Goal: Transaction & Acquisition: Purchase product/service

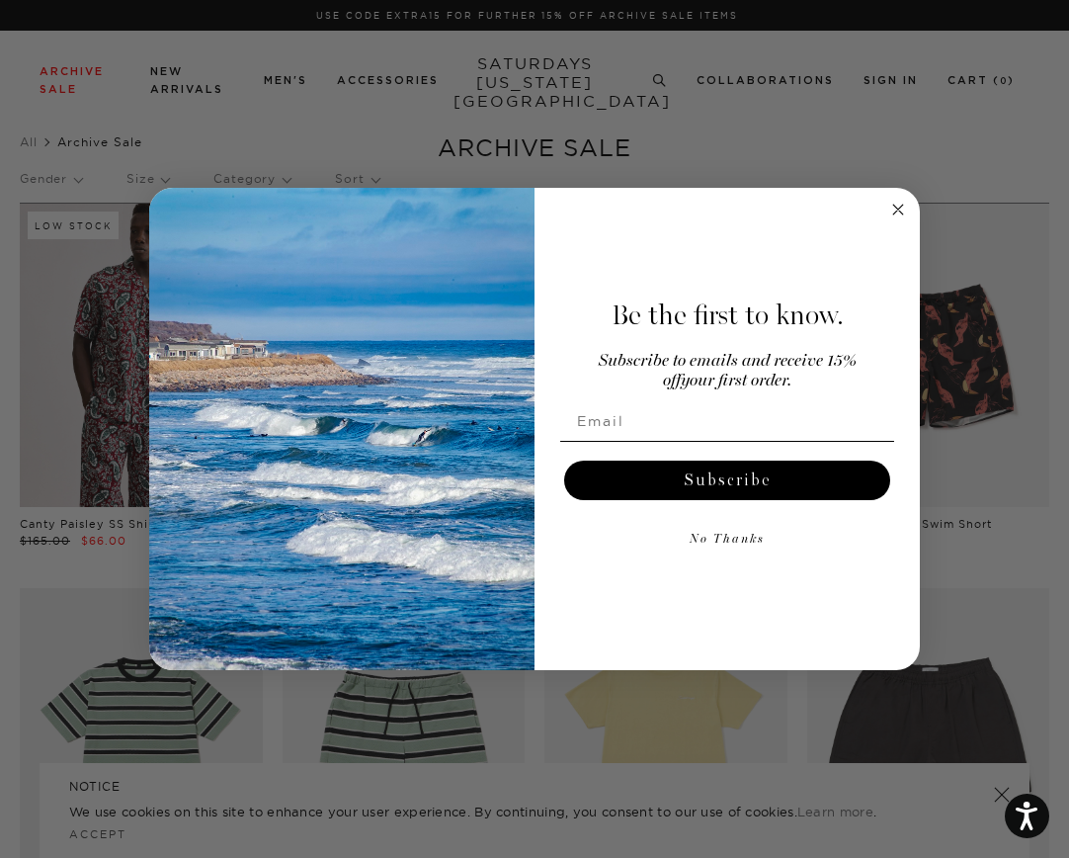
click at [903, 210] on circle "Close dialog" at bounding box center [898, 210] width 23 height 23
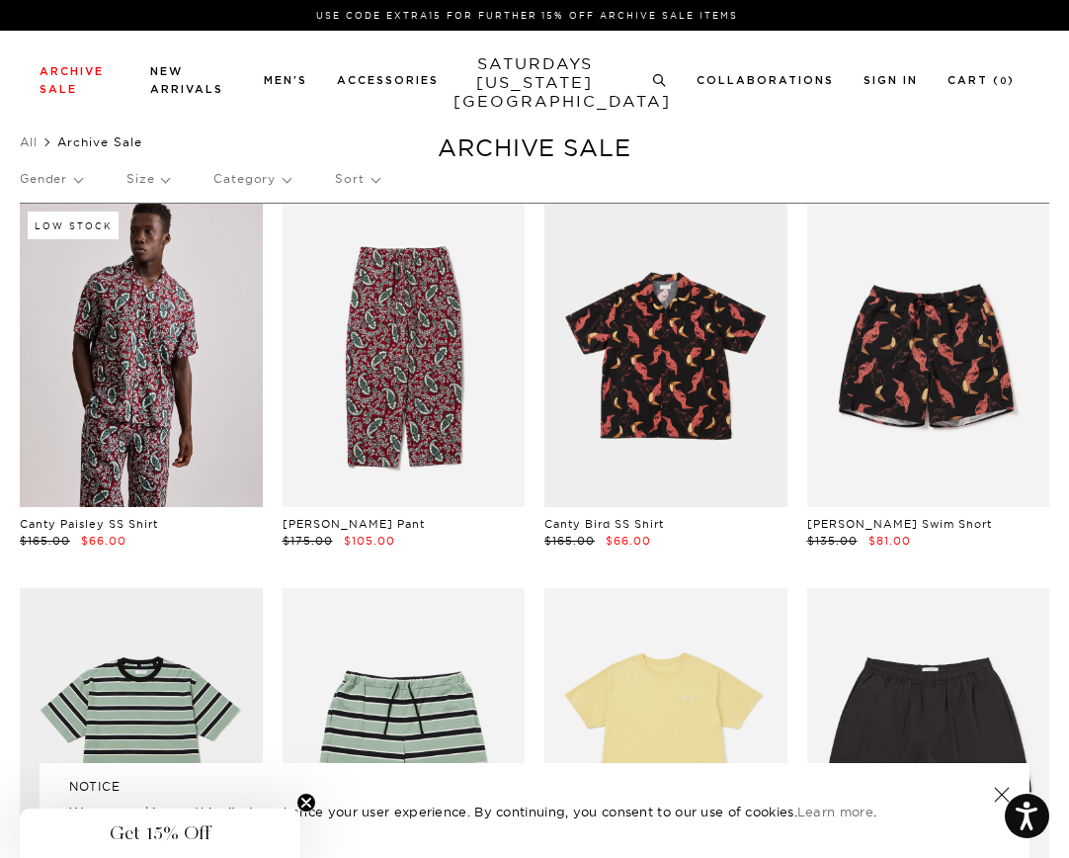
click at [350, 184] on p "Sort" at bounding box center [356, 178] width 43 height 45
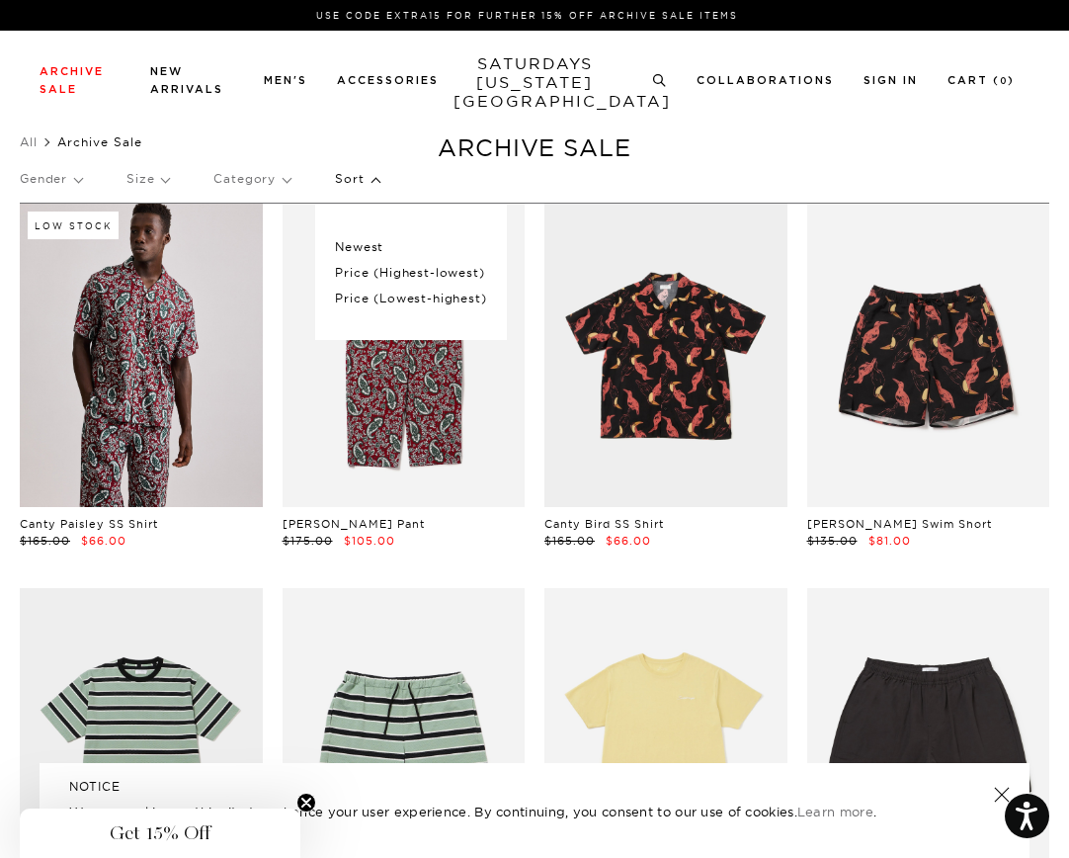
click at [420, 275] on p "Price (Highest-lowest)" at bounding box center [410, 273] width 151 height 26
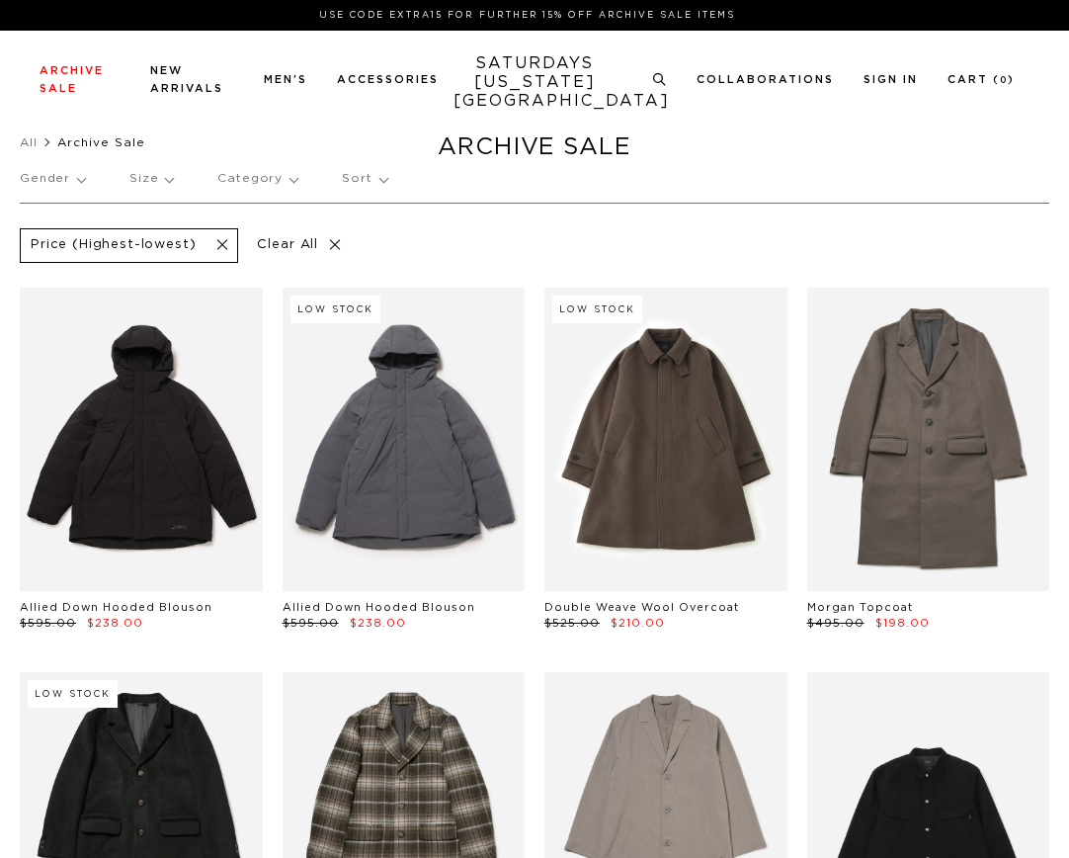
click at [358, 180] on p "Sort" at bounding box center [364, 178] width 44 height 45
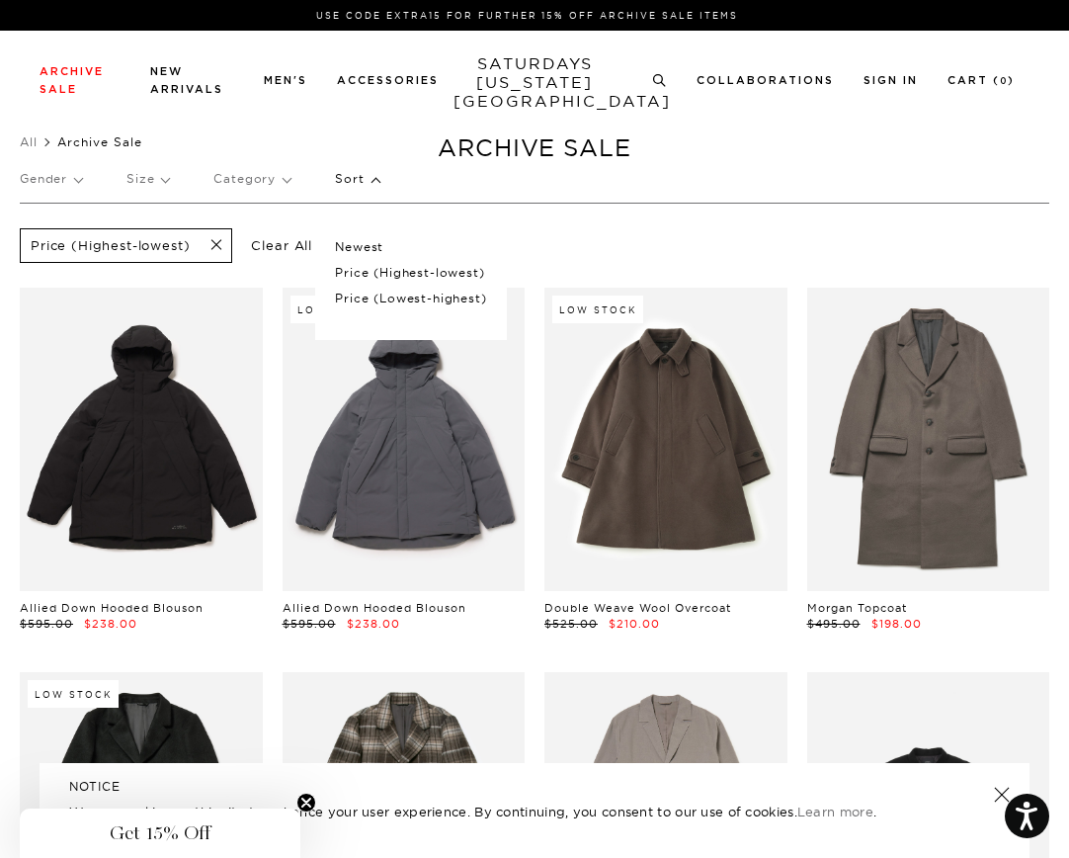
click at [425, 301] on p "Price (Lowest-highest)" at bounding box center [410, 299] width 151 height 26
